Goal: Understand process/instructions: Learn how to perform a task or action

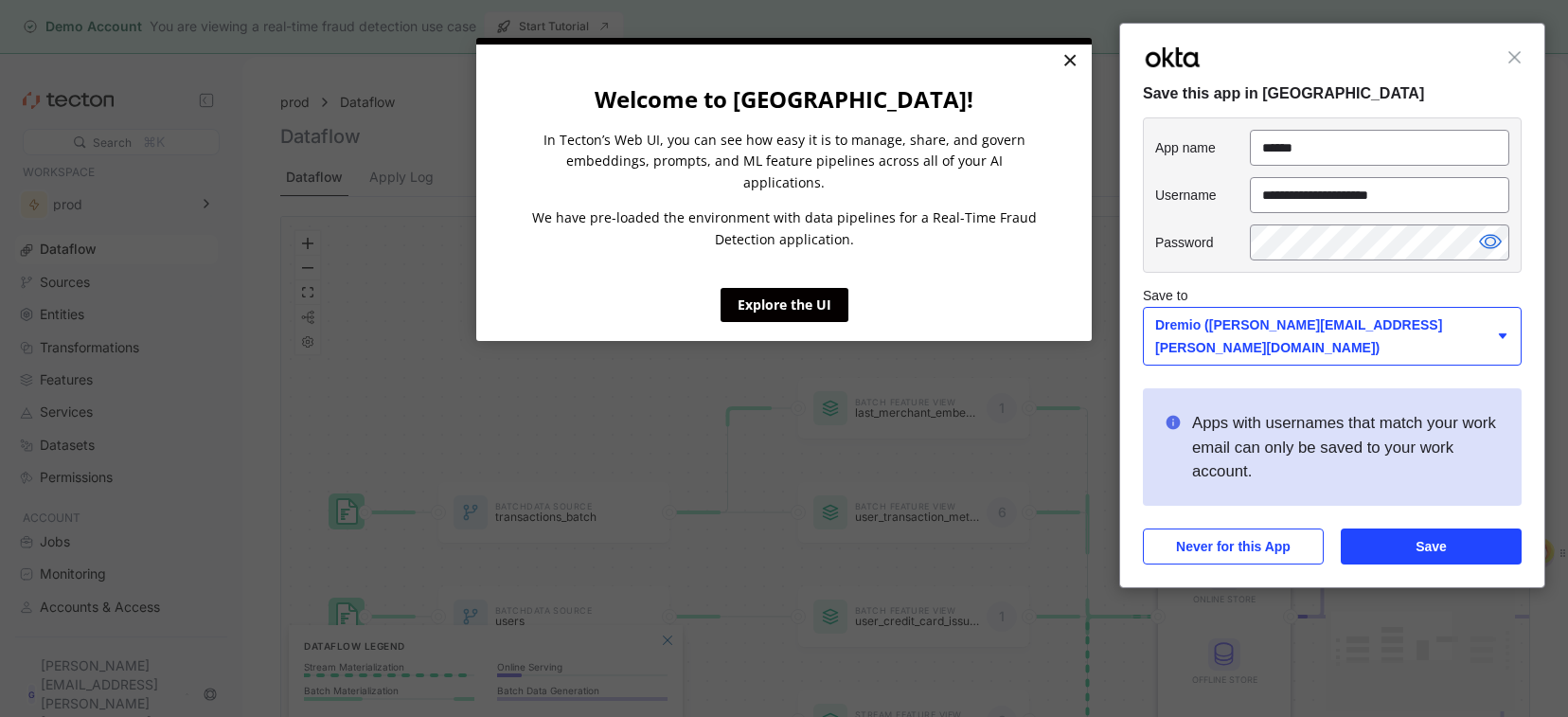
click at [1065, 63] on link "×" at bounding box center [1070, 62] width 33 height 34
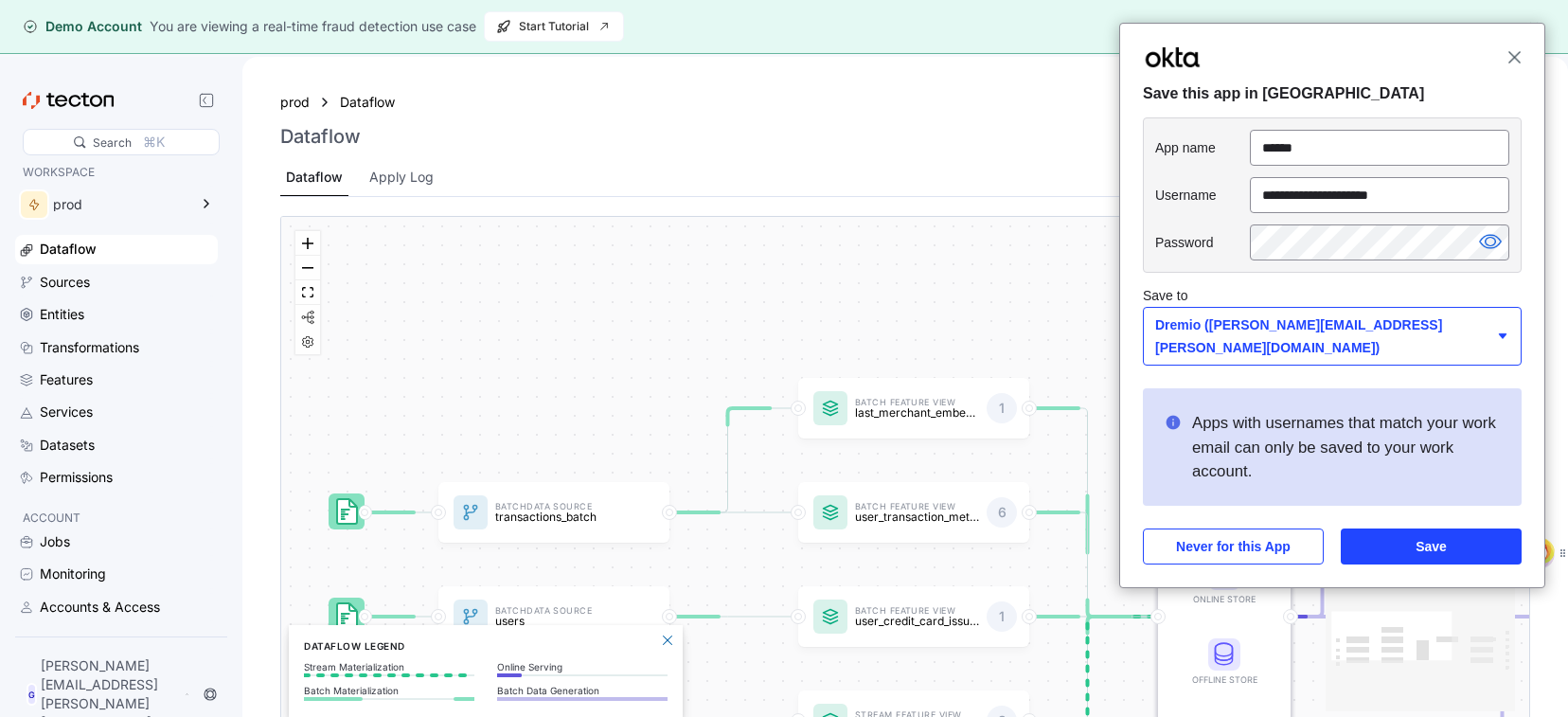
click at [1518, 52] on span "Close" at bounding box center [1514, 57] width 14 height 14
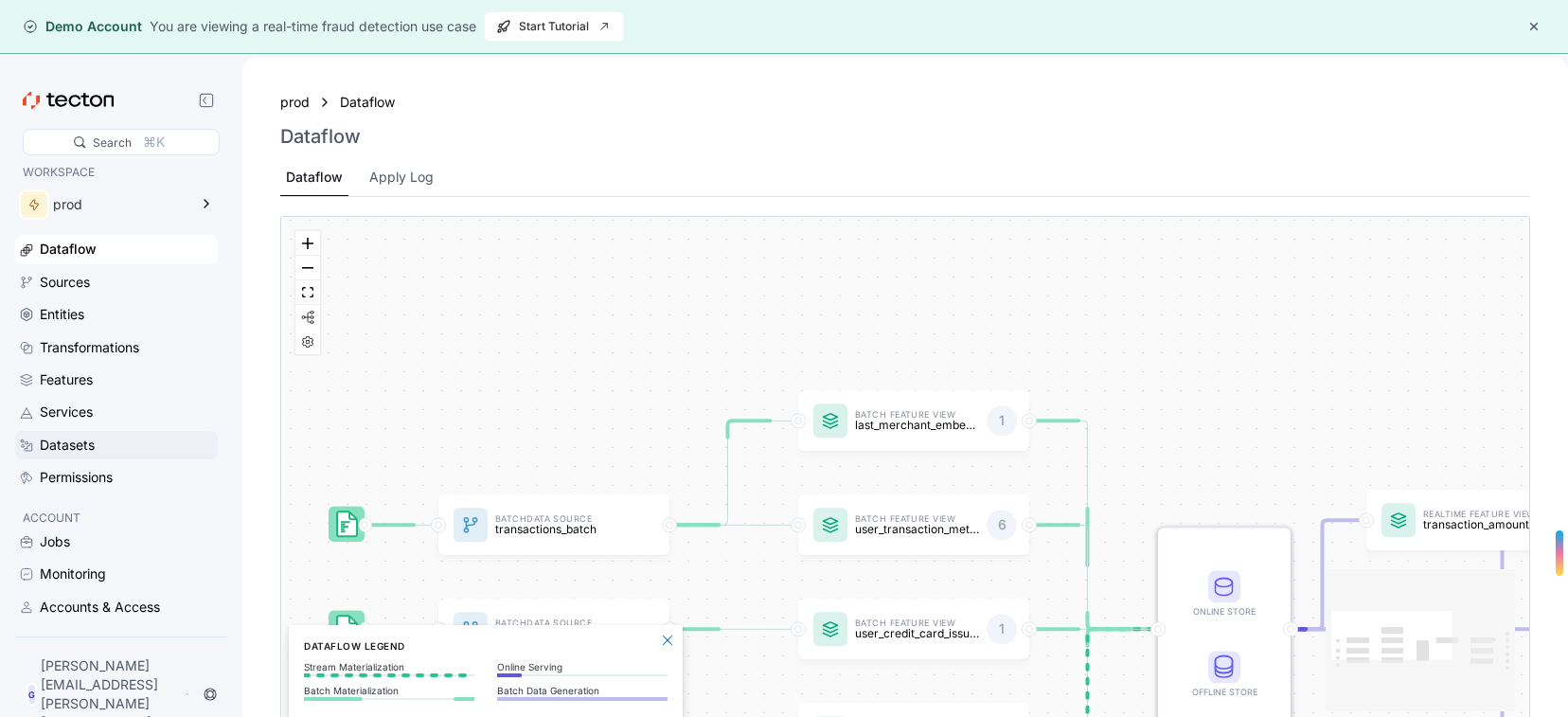
click at [85, 441] on div "Datasets" at bounding box center [68, 445] width 55 height 21
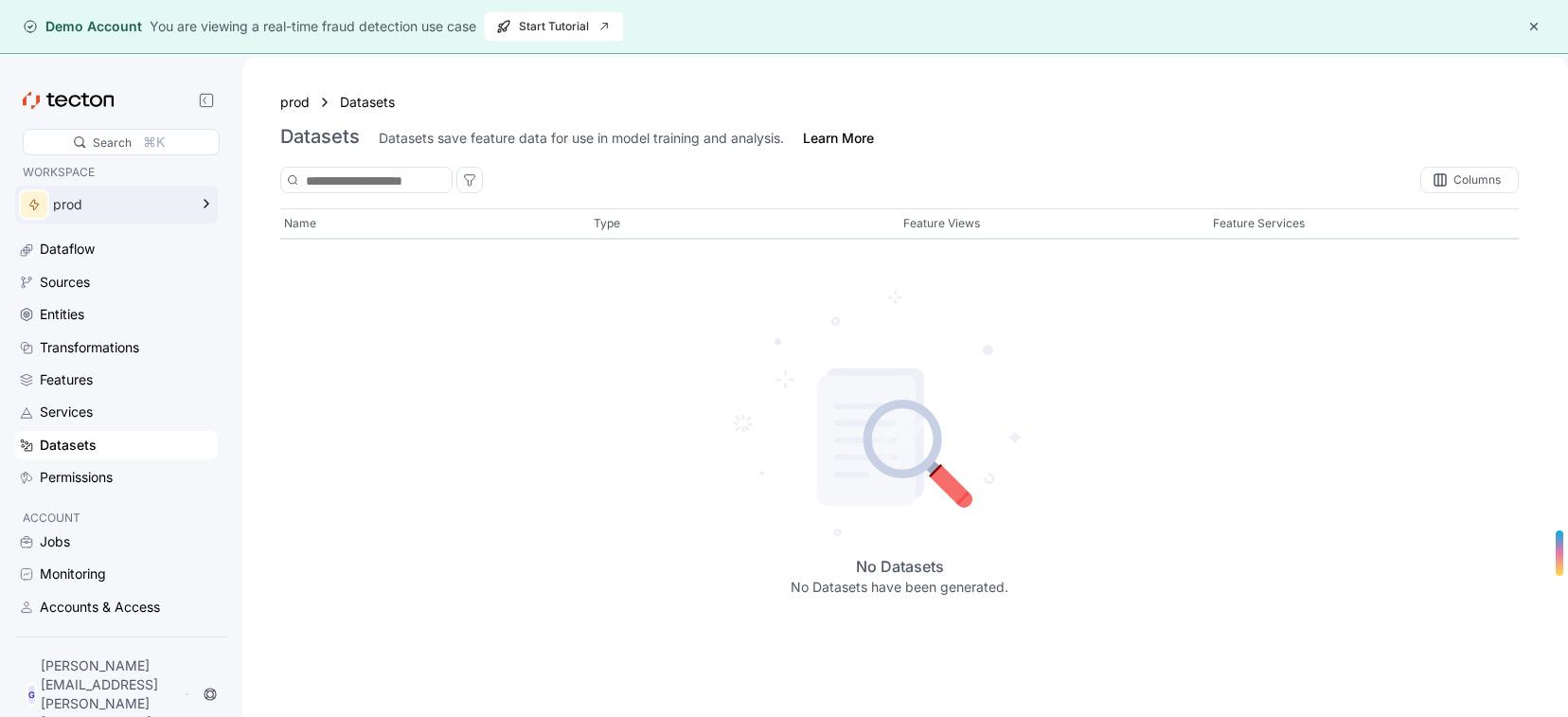
click at [86, 212] on div "prod" at bounding box center [103, 204] width 176 height 38
click at [602, 321] on div "No Datasets No Datasets have been generated." at bounding box center [899, 440] width 1239 height 373
click at [62, 248] on div "Dataflow" at bounding box center [68, 249] width 55 height 21
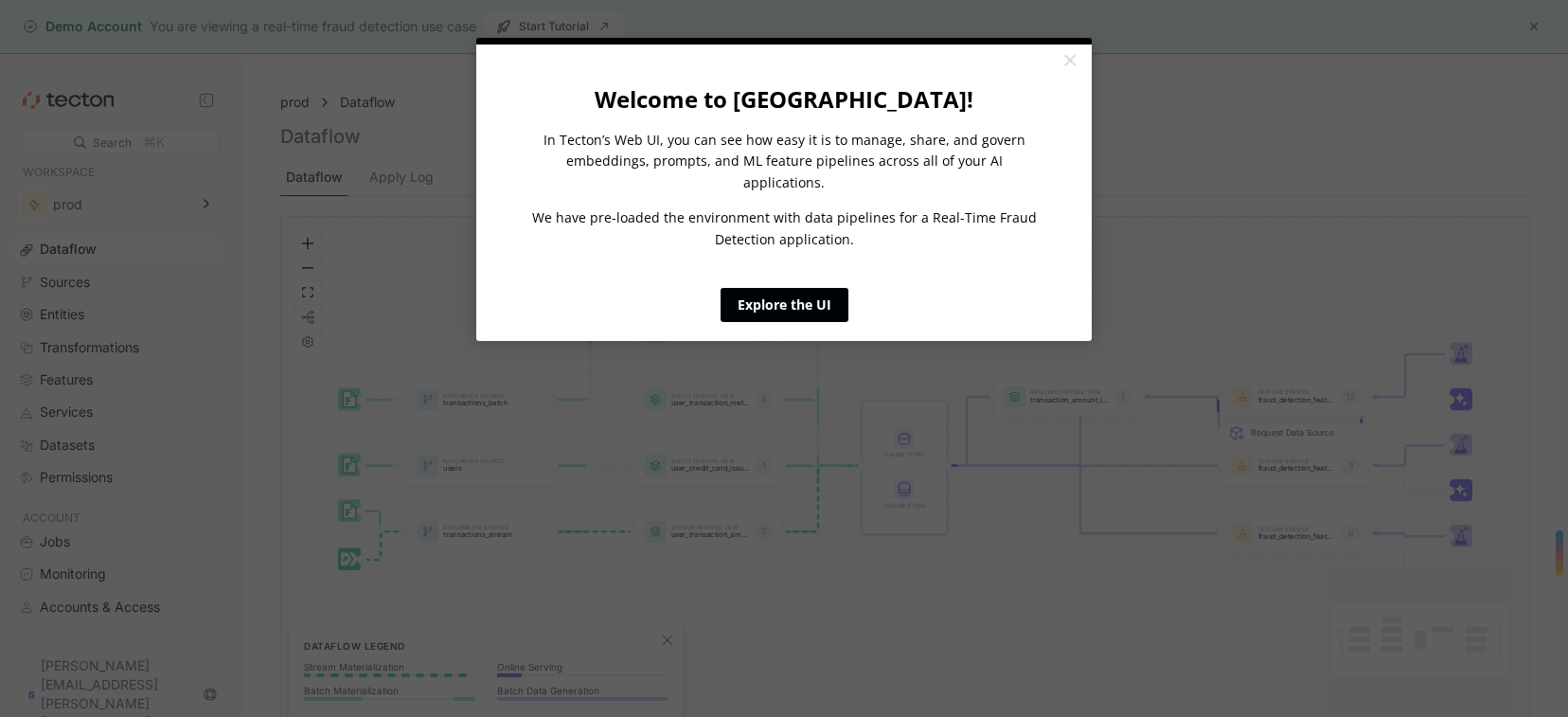
click at [776, 292] on link "Explore the UI" at bounding box center [785, 305] width 128 height 34
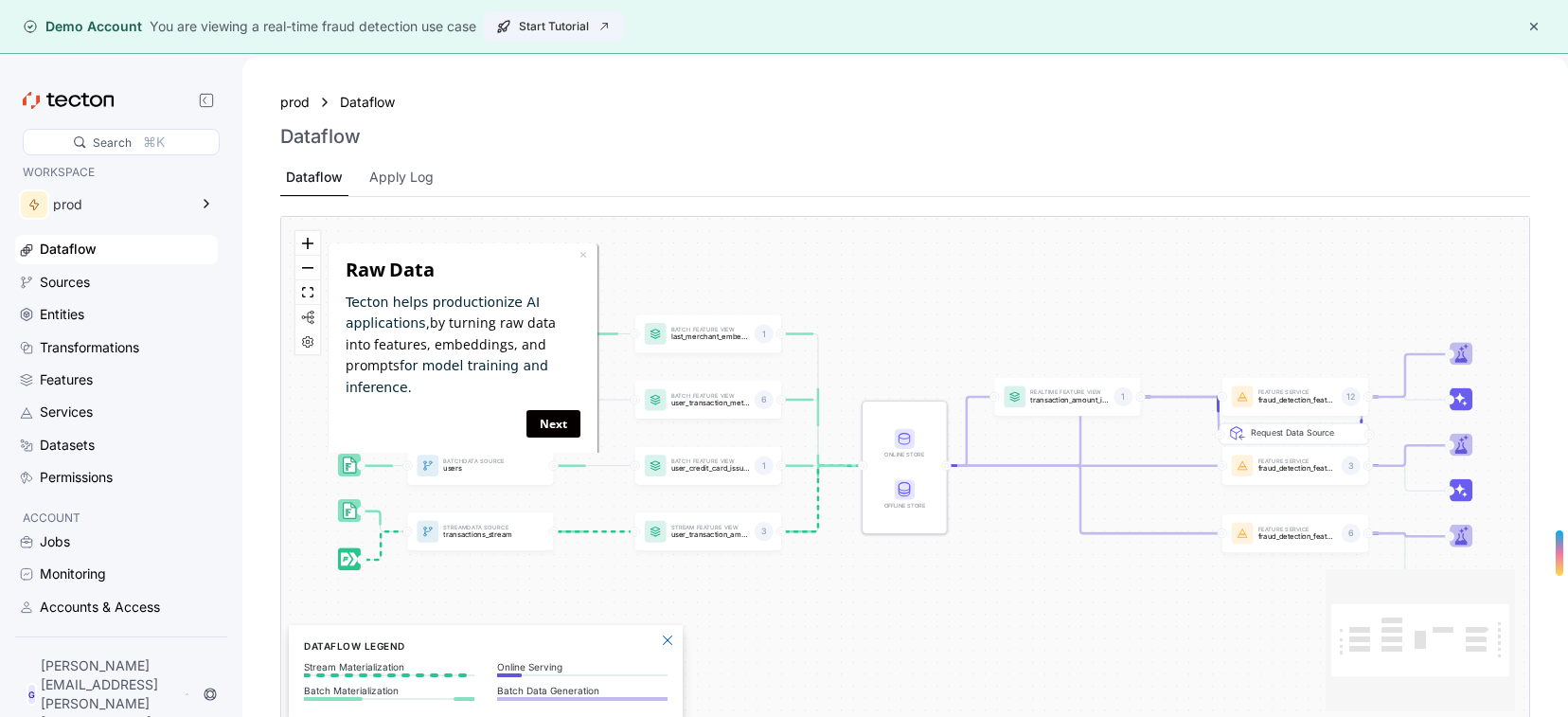
click at [544, 33] on span "Start Tutorial" at bounding box center [554, 27] width 116 height 29
